Goal: Share content

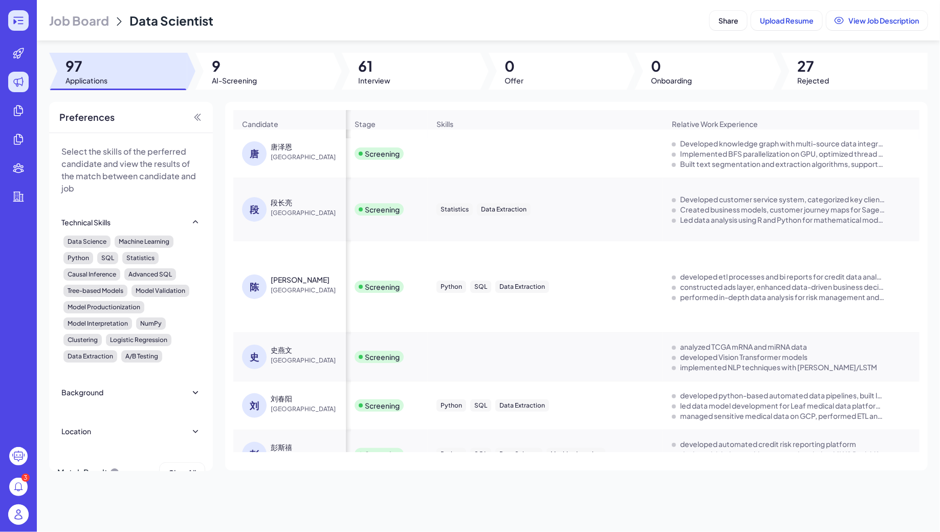
scroll to position [417, 674]
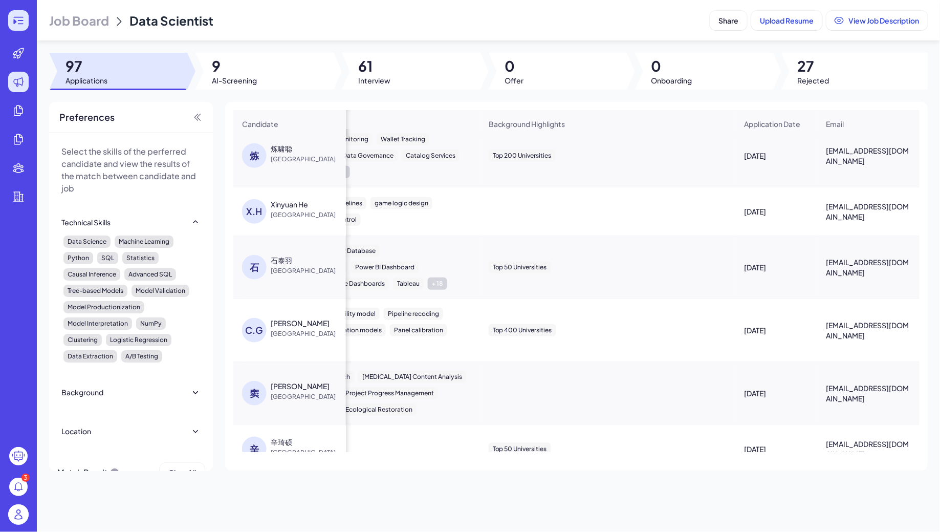
click at [21, 21] on icon at bounding box center [18, 20] width 12 height 12
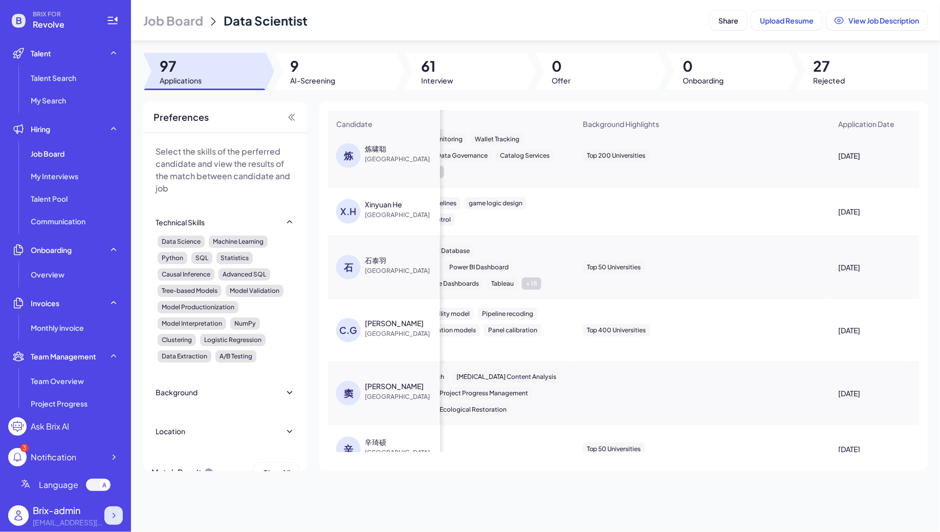
click at [120, 512] on div at bounding box center [113, 515] width 18 height 18
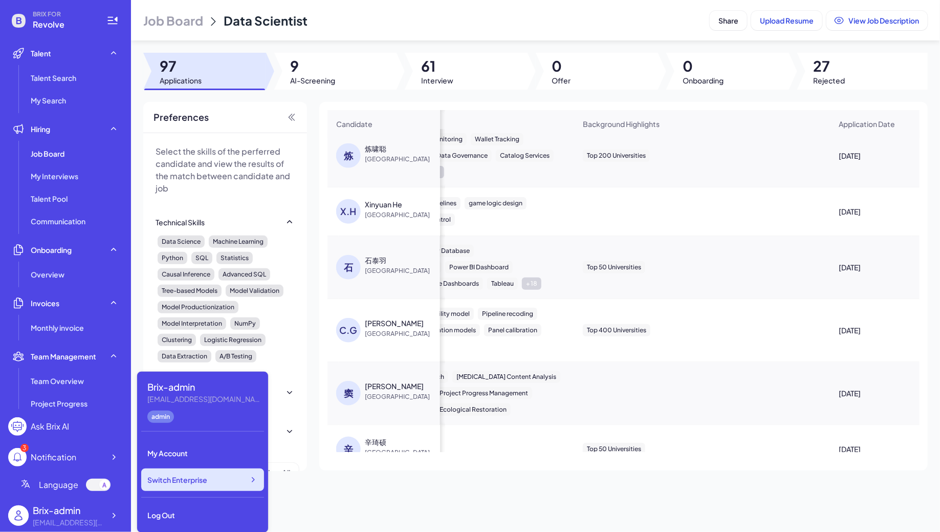
click at [206, 485] on div "Switch Enterprise" at bounding box center [202, 479] width 123 height 23
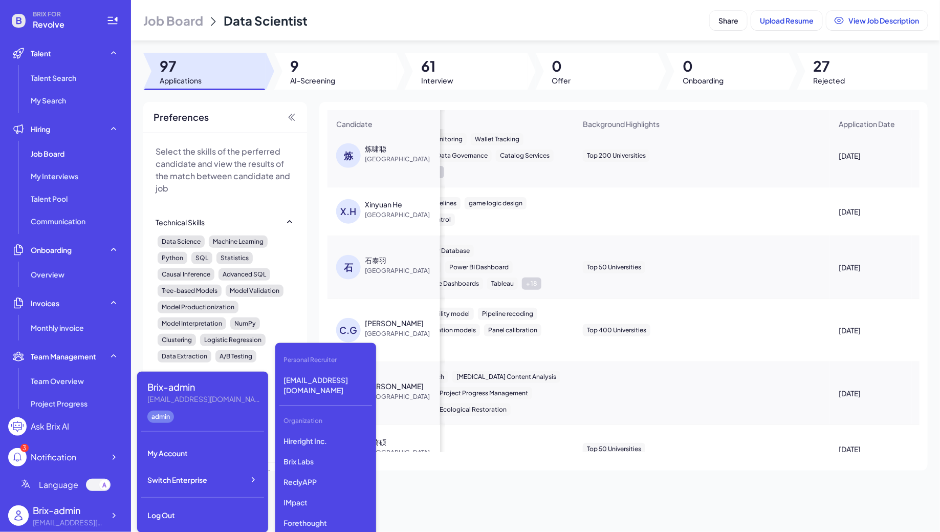
scroll to position [817, 0]
click at [311, 477] on p "Silicon Data" at bounding box center [325, 473] width 93 height 18
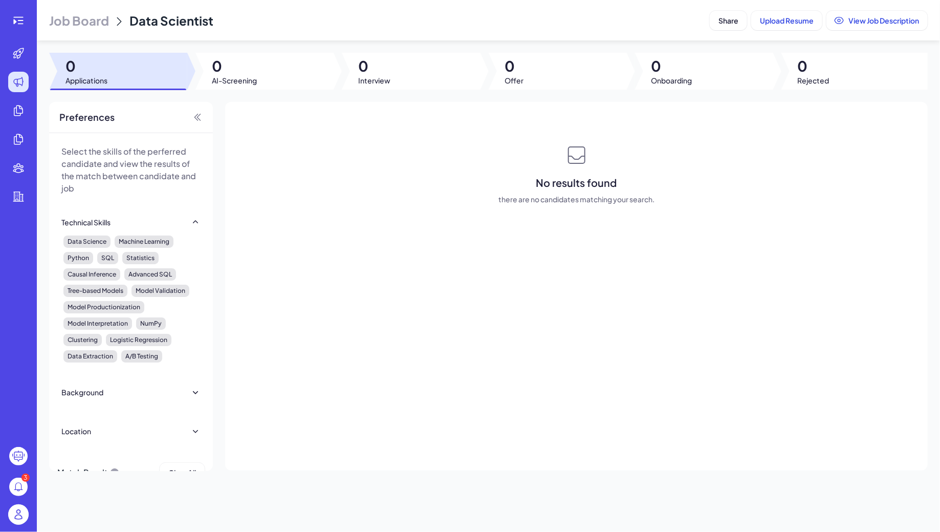
click at [74, 17] on span "Job Board" at bounding box center [79, 20] width 60 height 16
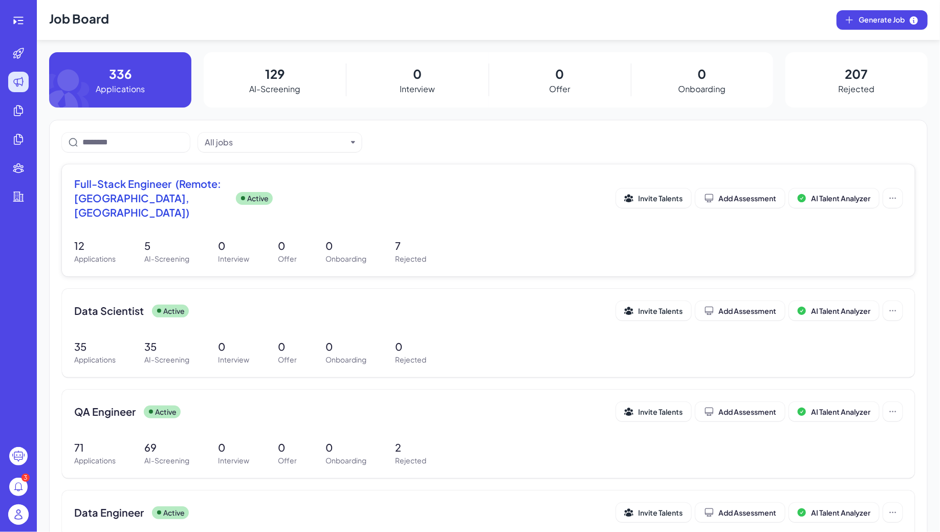
click at [203, 223] on div "Full-Stack Engineer (Remote: [GEOGRAPHIC_DATA], [GEOGRAPHIC_DATA]) Active Invit…" at bounding box center [488, 220] width 853 height 112
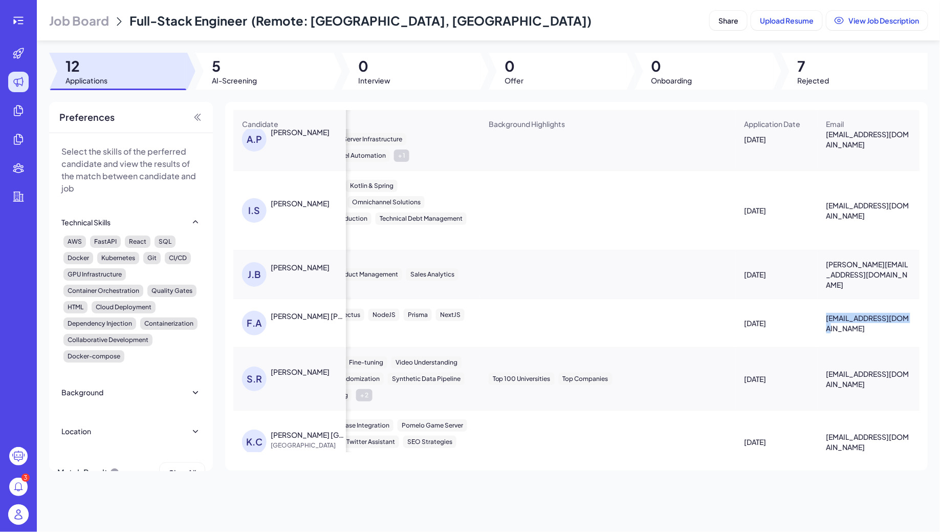
drag, startPoint x: 826, startPoint y: 319, endPoint x: 903, endPoint y: 324, distance: 76.9
click at [903, 324] on div "[EMAIL_ADDRESS][DOMAIN_NAME]" at bounding box center [868, 322] width 101 height 37
copy span "[EMAIL_ADDRESS][DOMAIN_NAME]"
click at [730, 19] on span "Share" at bounding box center [728, 20] width 20 height 9
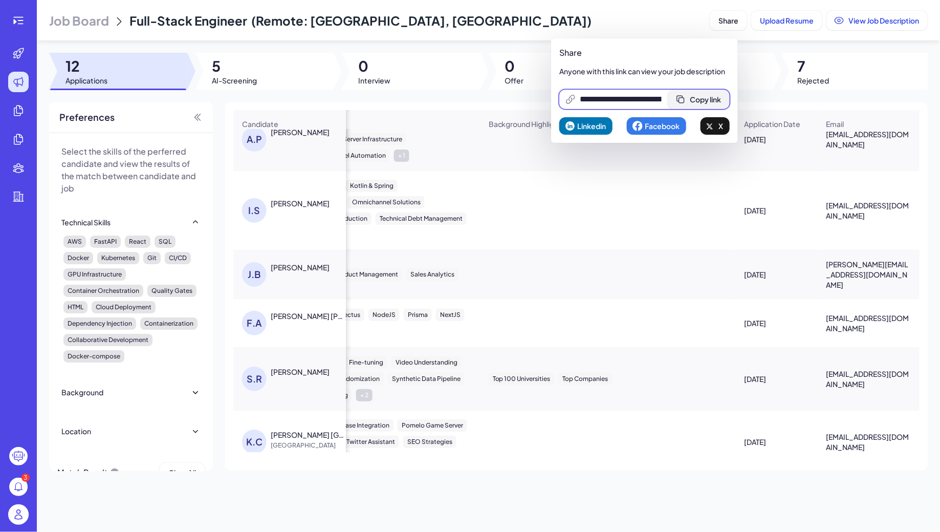
click at [706, 99] on span "Copy link" at bounding box center [705, 99] width 31 height 9
click at [710, 100] on span "Copy link" at bounding box center [711, 99] width 31 height 9
